Goal: Task Accomplishment & Management: Complete application form

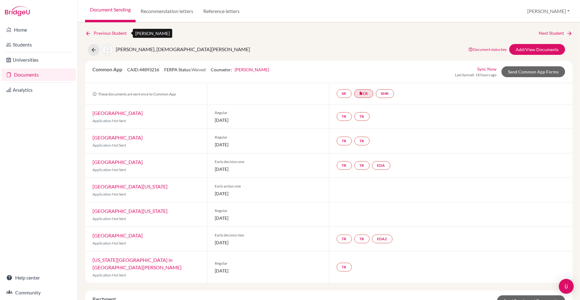
click at [88, 34] on icon at bounding box center [88, 33] width 6 height 6
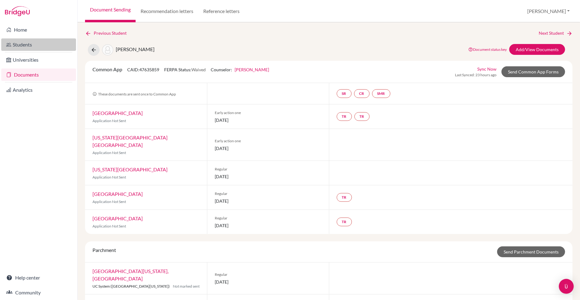
click at [18, 41] on link "Students" at bounding box center [38, 44] width 75 height 12
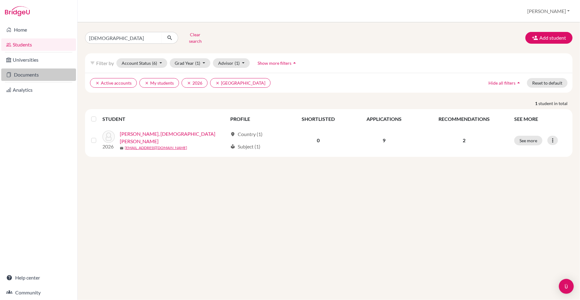
click at [33, 75] on link "Documents" at bounding box center [38, 75] width 75 height 12
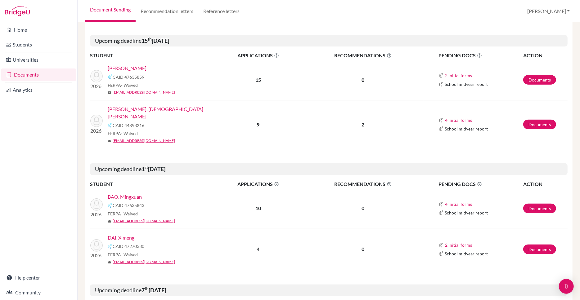
scroll to position [188, 0]
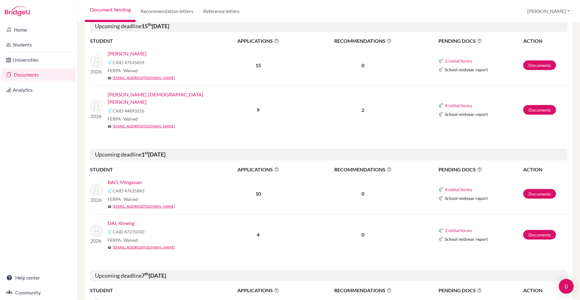
click at [120, 179] on link "BAO, Mingxuan" at bounding box center [125, 182] width 34 height 7
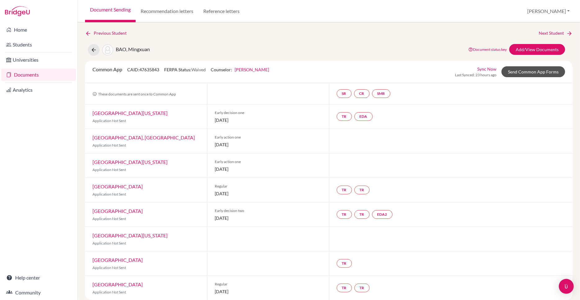
click at [533, 70] on link "Send Common App Forms" at bounding box center [533, 71] width 64 height 11
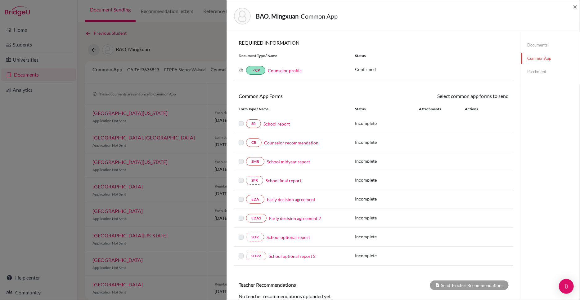
scroll to position [13, 0]
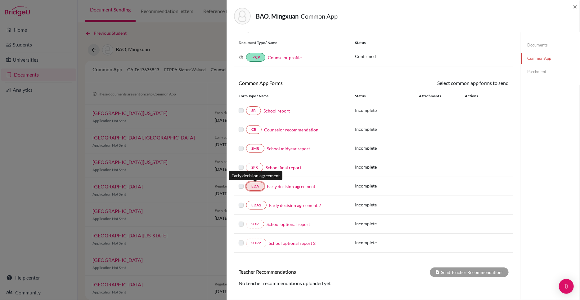
click at [253, 185] on link "EDA" at bounding box center [255, 186] width 18 height 9
click at [295, 187] on link "Early decision agreement" at bounding box center [291, 186] width 48 height 7
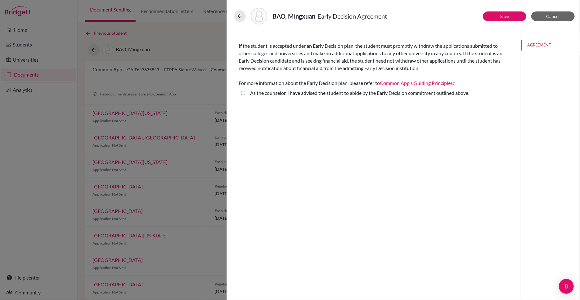
click at [244, 94] on above\ "As the counselor, I have advised the student to abide by the Early Decision com…" at bounding box center [243, 92] width 4 height 7
checkbox above\ "true"
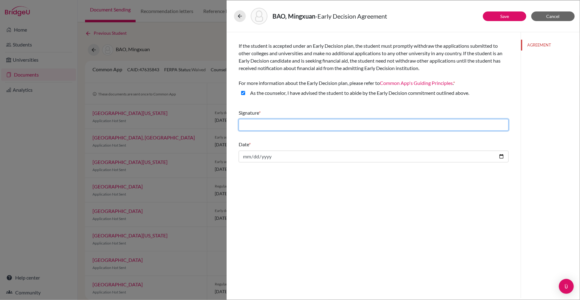
click at [256, 124] on input "text" at bounding box center [374, 125] width 270 height 12
type input "[PERSON_NAME]"
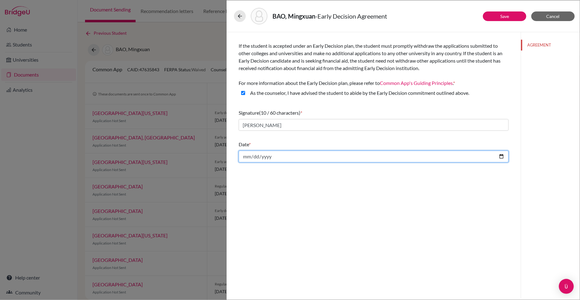
click at [251, 159] on input "date" at bounding box center [374, 157] width 270 height 12
type input "[DATE]"
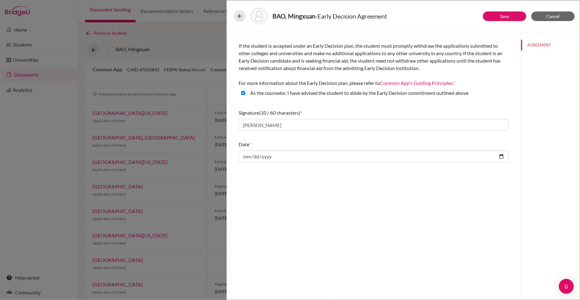
click at [488, 182] on div "If the student is accepted under an Early Decision plan, the student must promp…" at bounding box center [374, 165] width 294 height 266
click at [499, 17] on button "Save" at bounding box center [504, 16] width 43 height 10
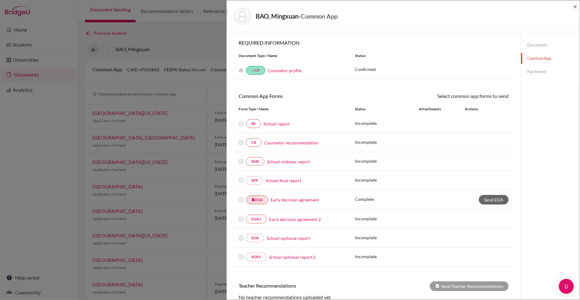
click at [280, 220] on link "Early decision agreement 2" at bounding box center [295, 219] width 52 height 7
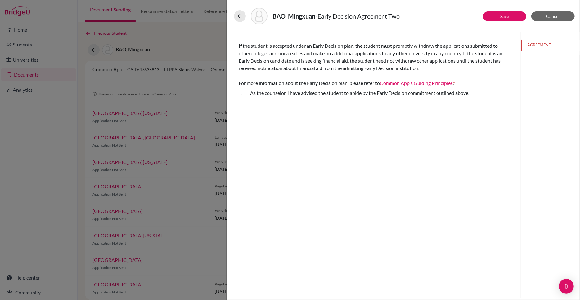
click at [242, 92] on above\ "As the counselor, I have advised the student to abide by the Early Decision com…" at bounding box center [243, 92] width 4 height 7
checkbox above\ "true"
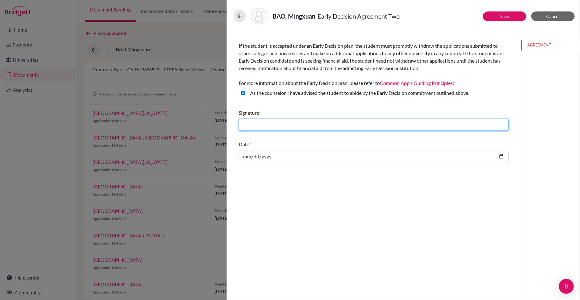
click at [263, 127] on input "text" at bounding box center [374, 125] width 270 height 12
type input "[PERSON_NAME]"
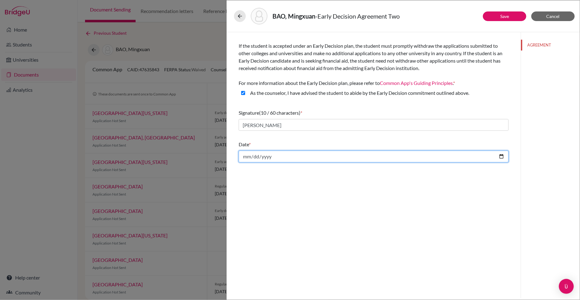
click at [255, 158] on input "date" at bounding box center [374, 157] width 270 height 12
type input "[DATE]"
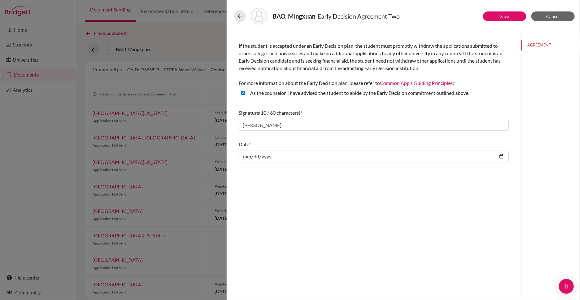
click at [332, 197] on div "If the student is accepted under an Early Decision plan, the student must promp…" at bounding box center [374, 165] width 294 height 266
click at [499, 16] on button "Save" at bounding box center [504, 16] width 43 height 10
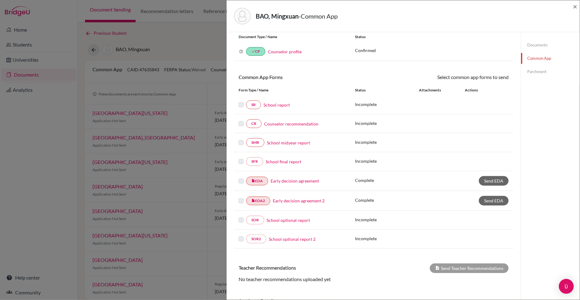
scroll to position [23, 0]
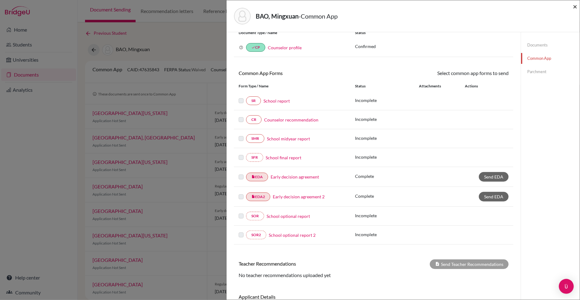
click at [575, 7] on span "×" at bounding box center [575, 6] width 4 height 9
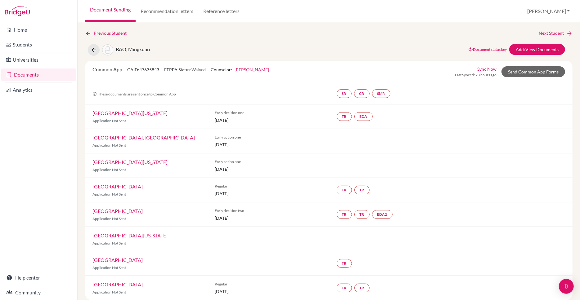
scroll to position [24, 0]
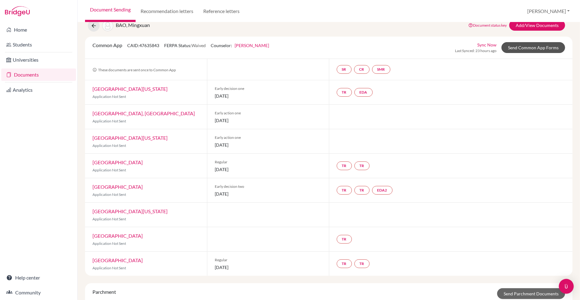
click at [524, 47] on link "Send Common App Forms" at bounding box center [533, 47] width 64 height 11
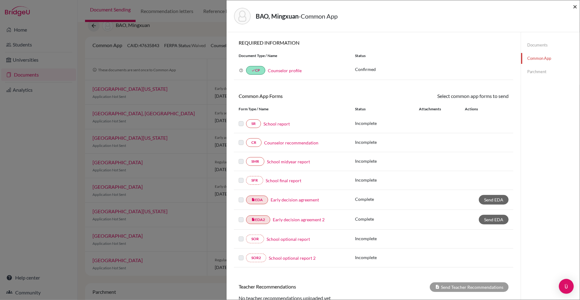
click at [574, 6] on span "×" at bounding box center [575, 6] width 4 height 9
